Goal: Information Seeking & Learning: Learn about a topic

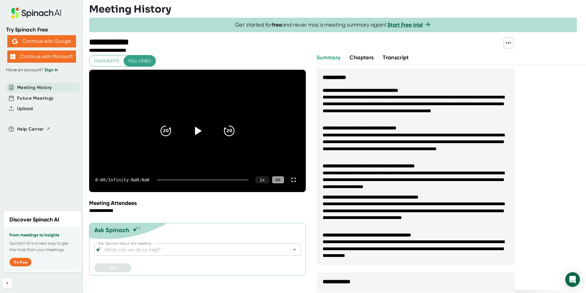
click at [393, 59] on span "Transcript" at bounding box center [396, 57] width 26 height 7
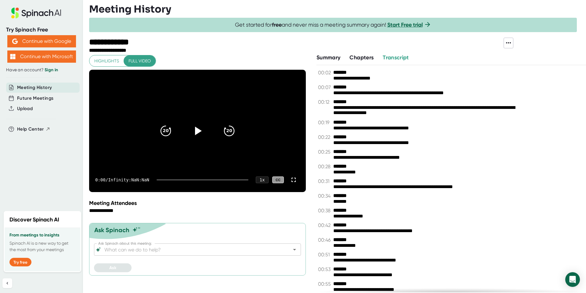
click at [35, 87] on span "Meeting History" at bounding box center [34, 87] width 35 height 7
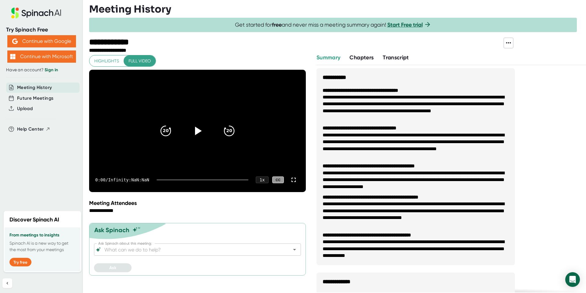
click at [35, 87] on span "Meeting History" at bounding box center [34, 87] width 35 height 7
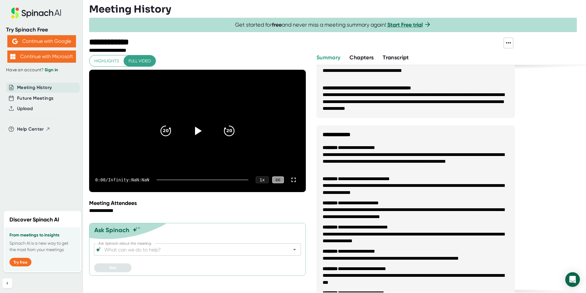
scroll to position [212, 0]
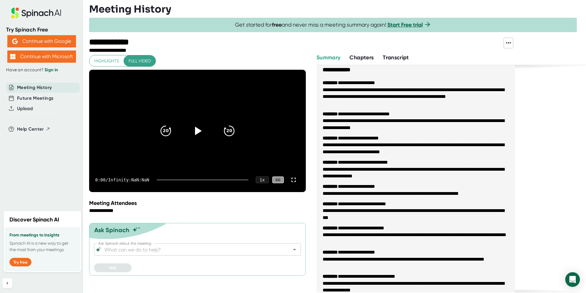
click at [50, 88] on span "Meeting History" at bounding box center [34, 87] width 35 height 7
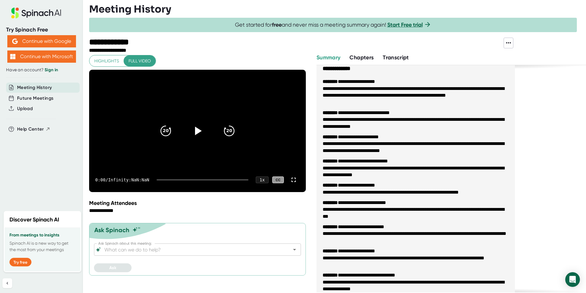
click at [363, 57] on span "Chapters" at bounding box center [362, 57] width 24 height 7
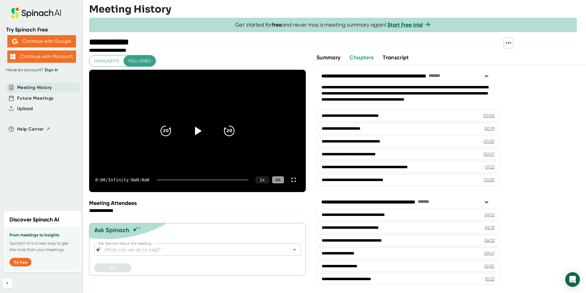
click at [508, 45] on icon at bounding box center [508, 42] width 7 height 7
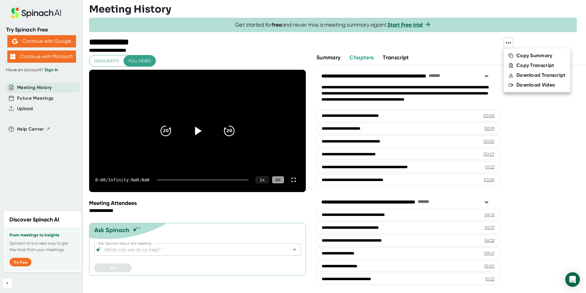
click at [485, 46] on div at bounding box center [293, 146] width 586 height 293
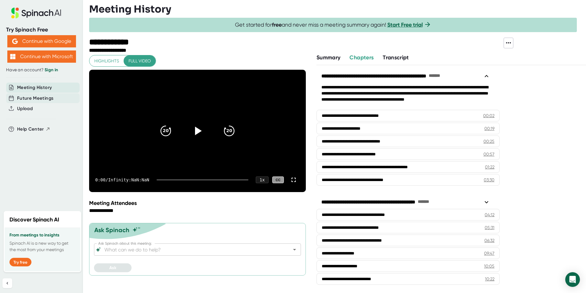
click at [52, 97] on span "Future Meetings" at bounding box center [35, 98] width 36 height 7
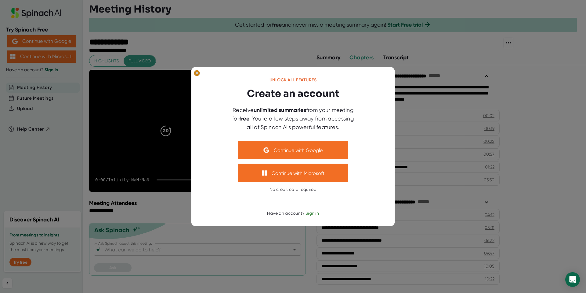
click at [198, 74] on icon at bounding box center [197, 72] width 3 height 3
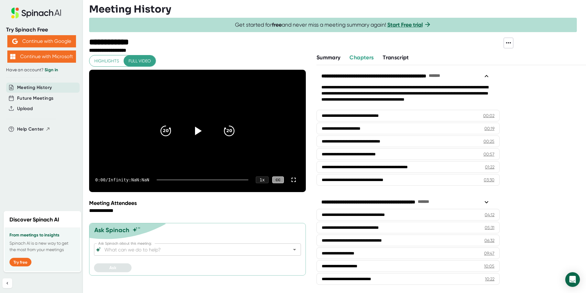
click at [508, 44] on icon at bounding box center [508, 42] width 7 height 7
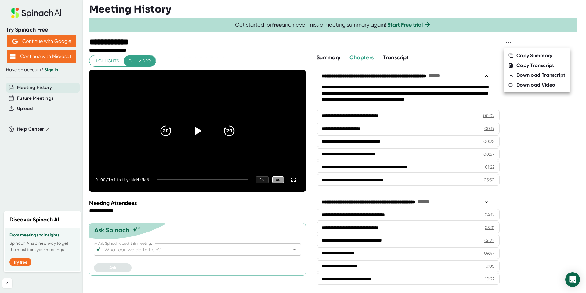
click at [52, 69] on div at bounding box center [293, 146] width 586 height 293
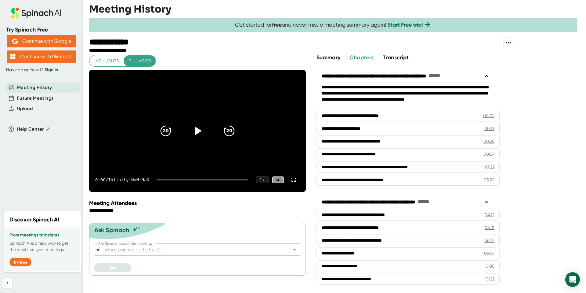
click at [50, 69] on link "Sign in" at bounding box center [51, 69] width 13 height 5
